Goal: Task Accomplishment & Management: Manage account settings

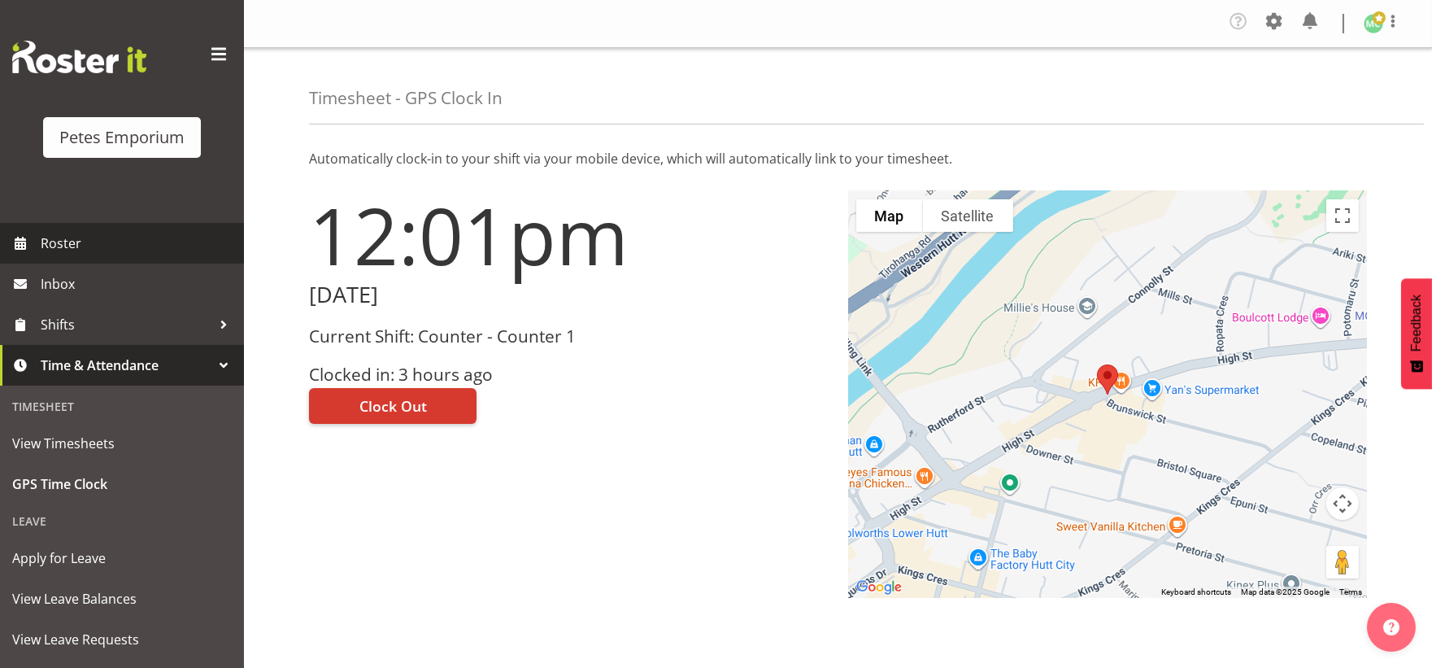
click at [101, 249] on span "Roster" at bounding box center [138, 243] width 195 height 24
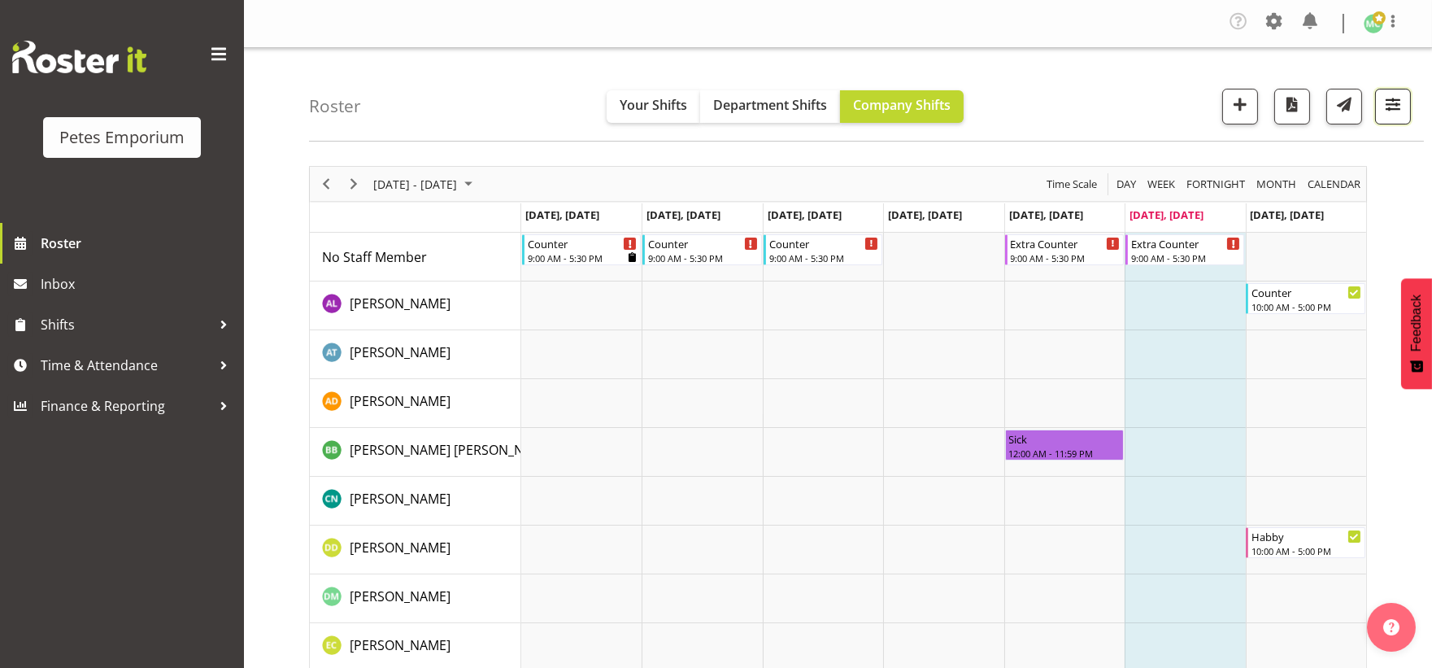
click at [1382, 102] on span "button" at bounding box center [1392, 104] width 21 height 21
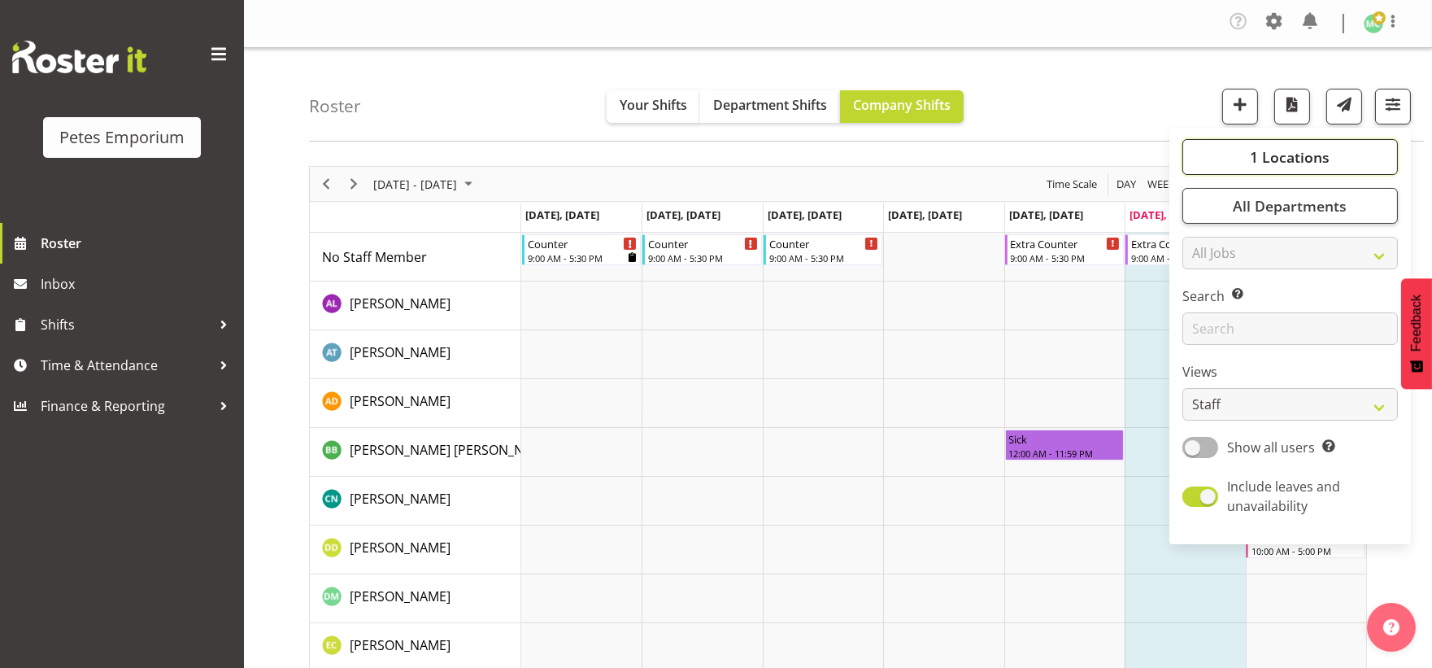
click at [1244, 163] on button "1 Locations" at bounding box center [1289, 157] width 215 height 36
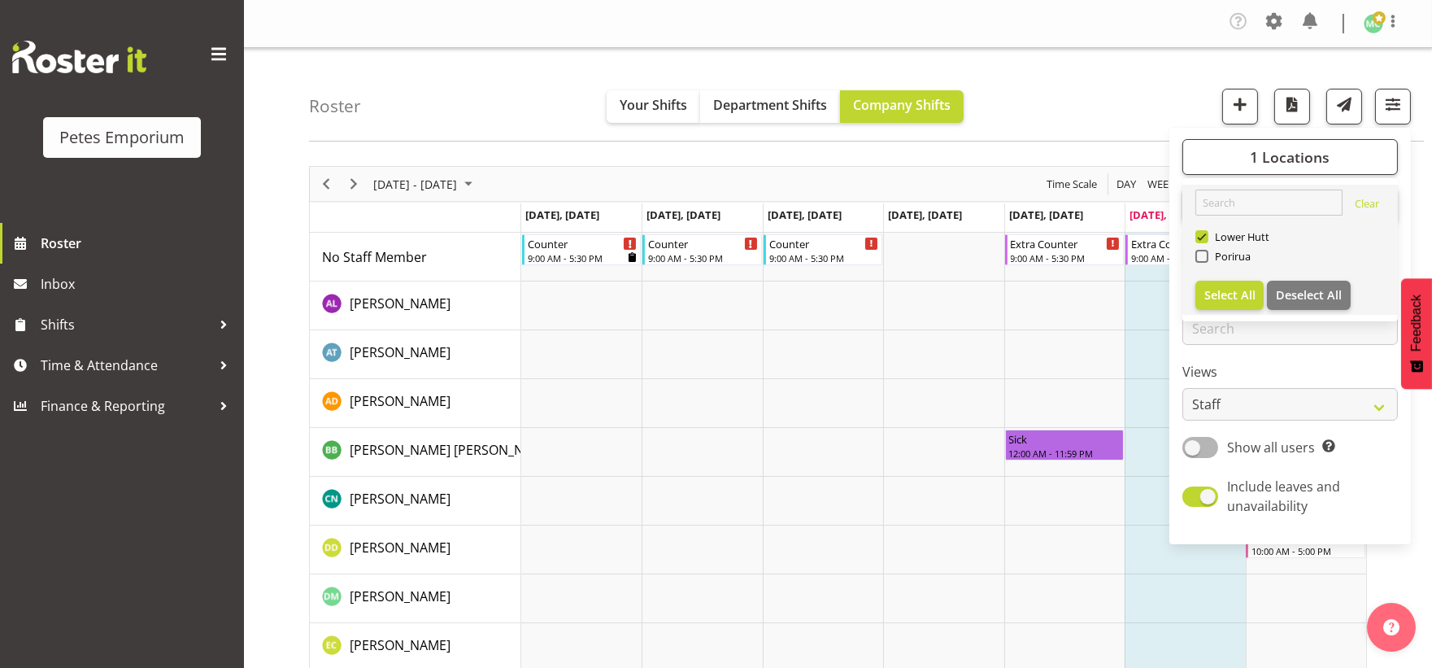
click at [1199, 246] on div "Lower Hutt" at bounding box center [1290, 238] width 190 height 20
click at [1207, 259] on span at bounding box center [1201, 256] width 13 height 13
click at [1206, 259] on input "Porirua" at bounding box center [1200, 256] width 11 height 11
checkbox input "true"
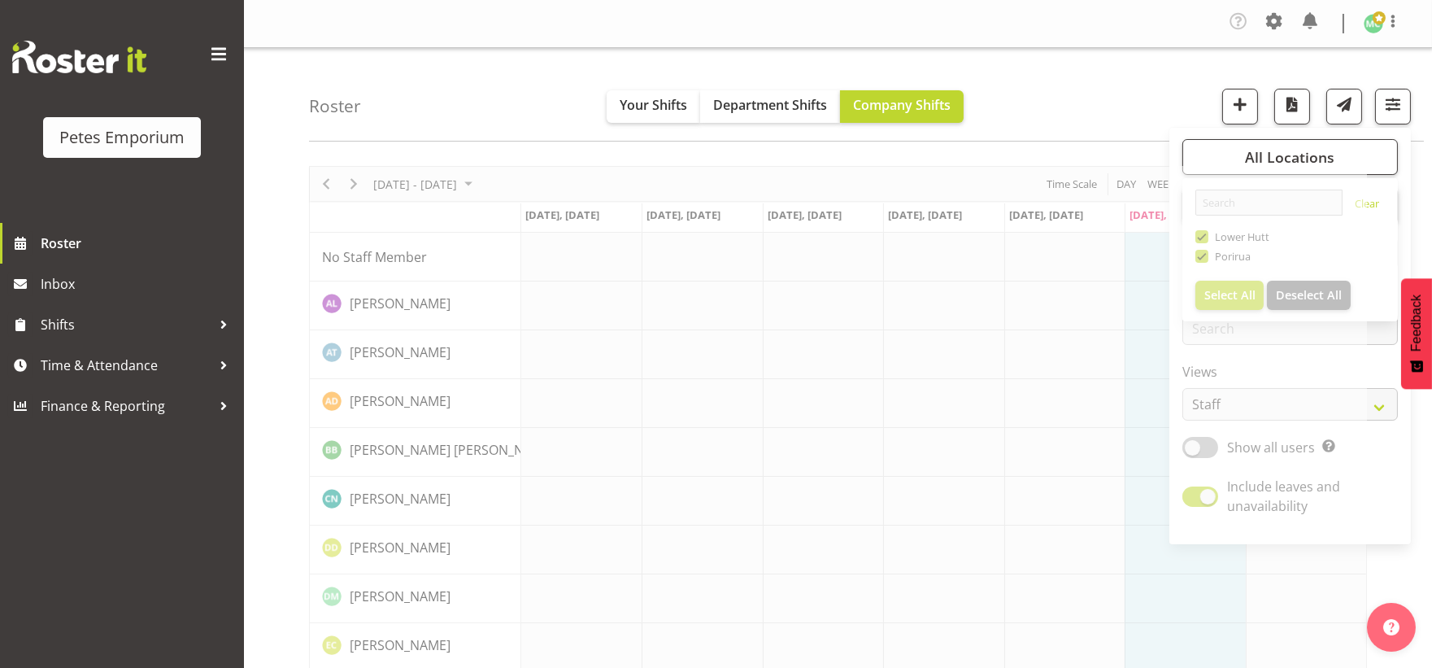
click at [1136, 94] on div "Roster Your Shifts Department Shifts Company Shifts All Locations Clear [GEOGRA…" at bounding box center [866, 95] width 1115 height 94
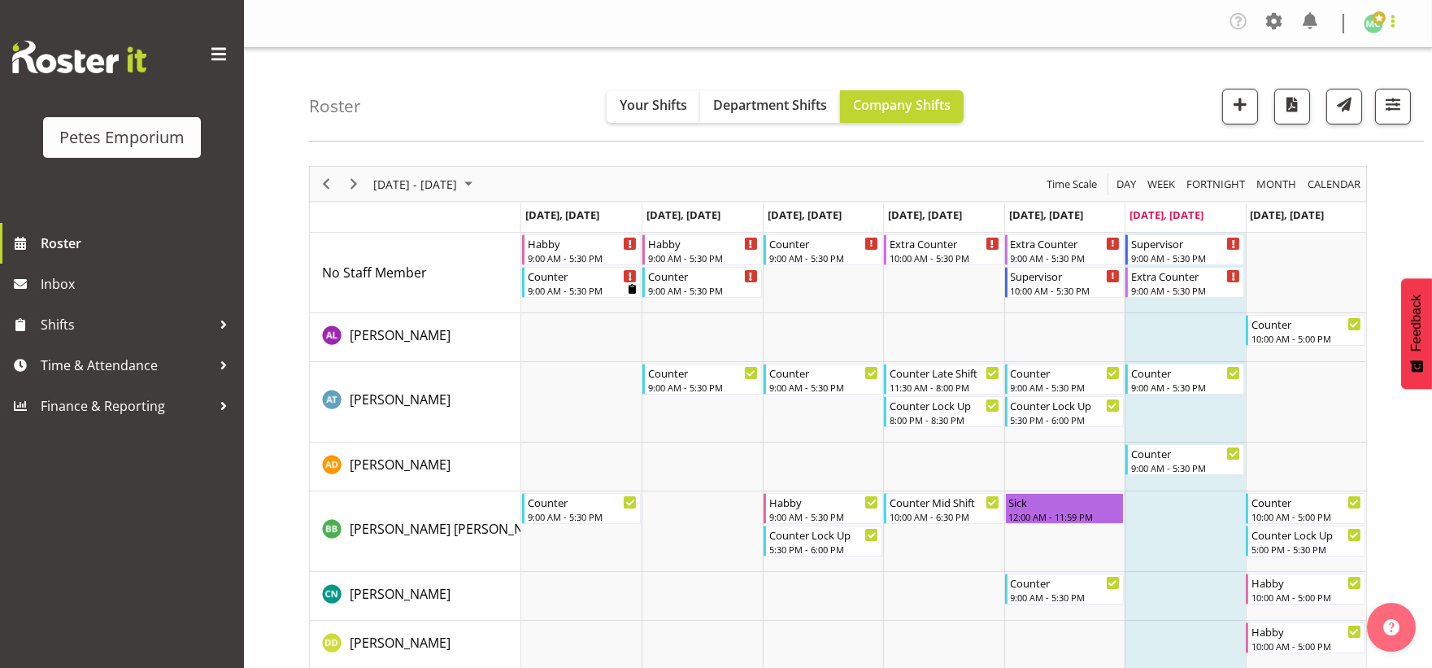
click at [1384, 27] on span at bounding box center [1393, 21] width 20 height 20
click at [1351, 92] on link "Log Out" at bounding box center [1325, 89] width 156 height 29
